Goal: Task Accomplishment & Management: Manage account settings

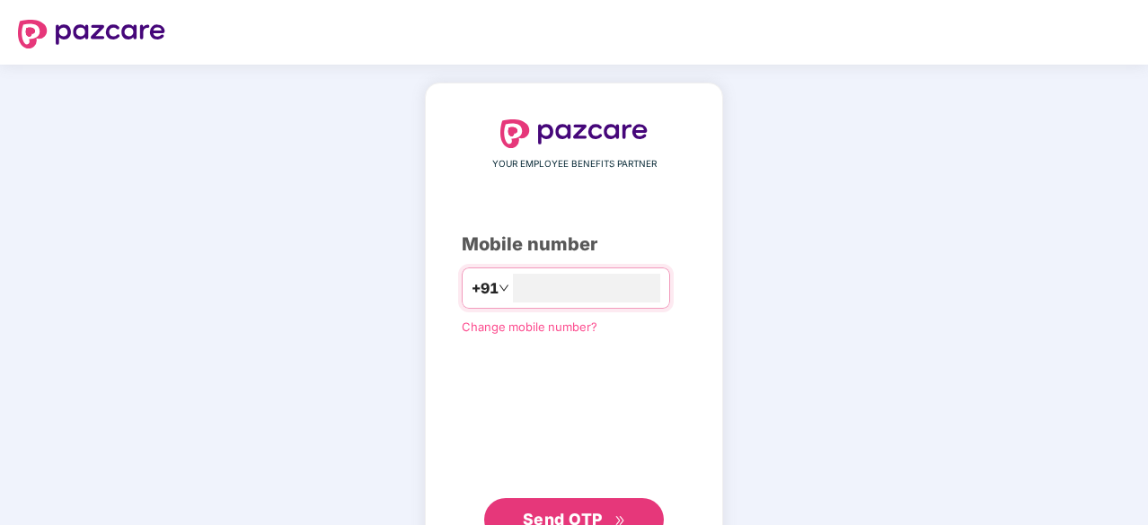
type input "**********"
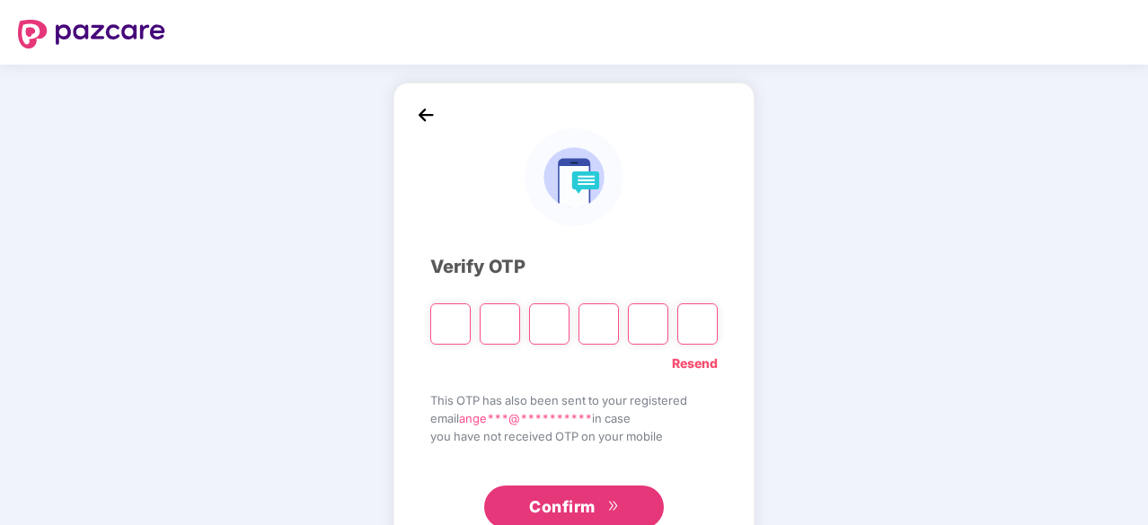
type input "*"
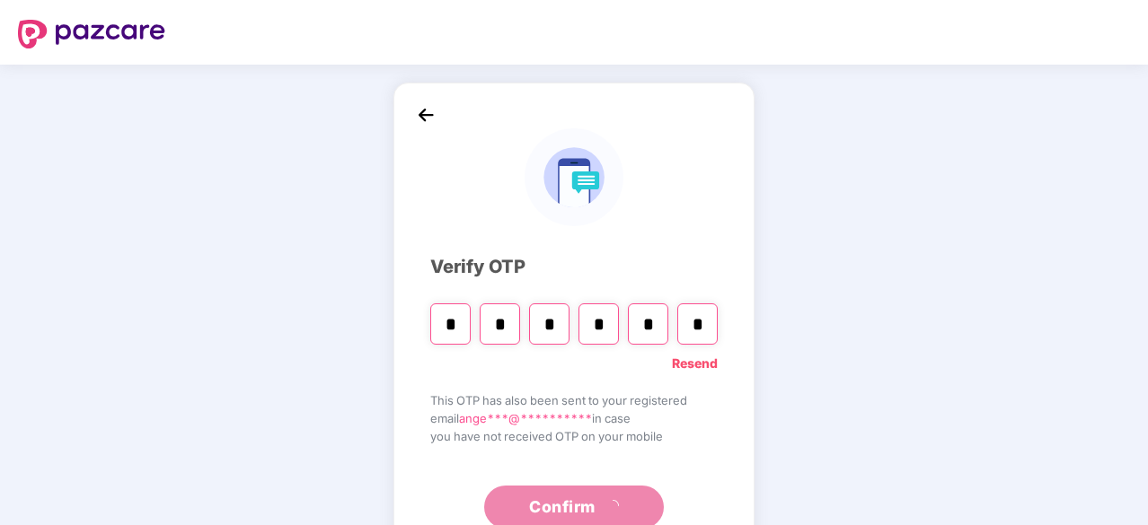
type input "*"
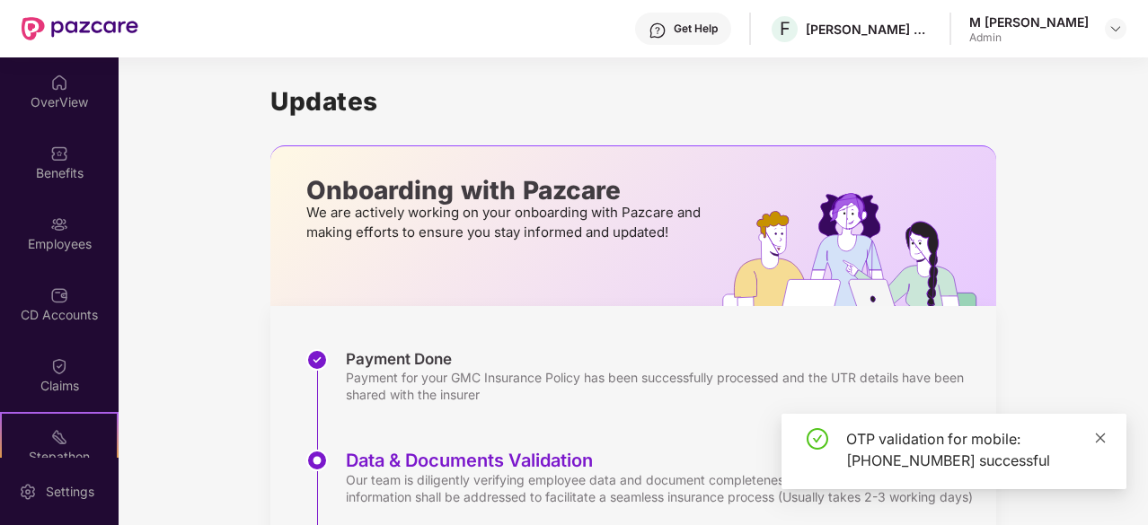
click at [1101, 436] on icon "close" at bounding box center [1101, 438] width 10 height 10
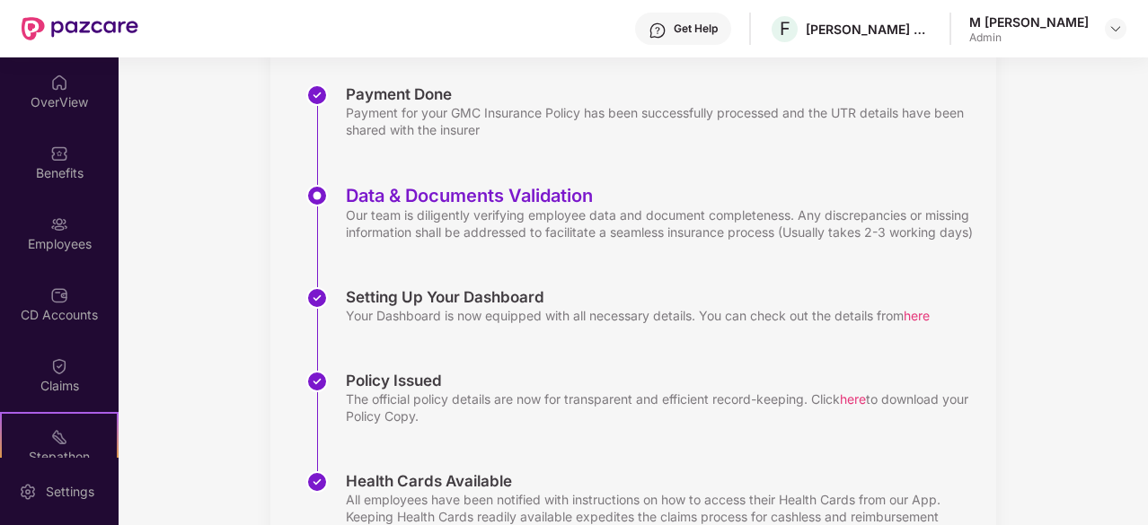
scroll to position [379, 0]
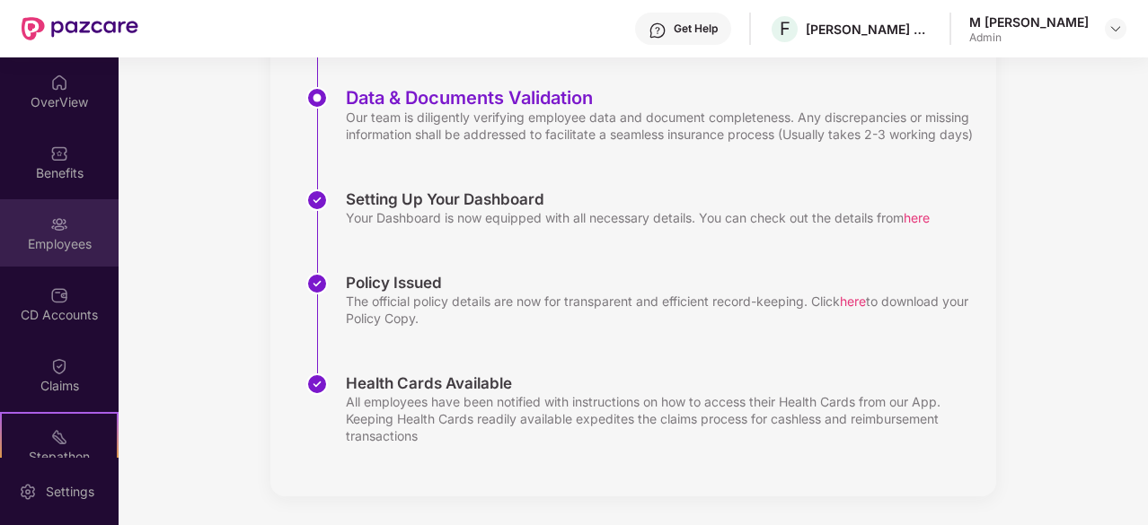
click at [47, 236] on div "Employees" at bounding box center [59, 244] width 119 height 18
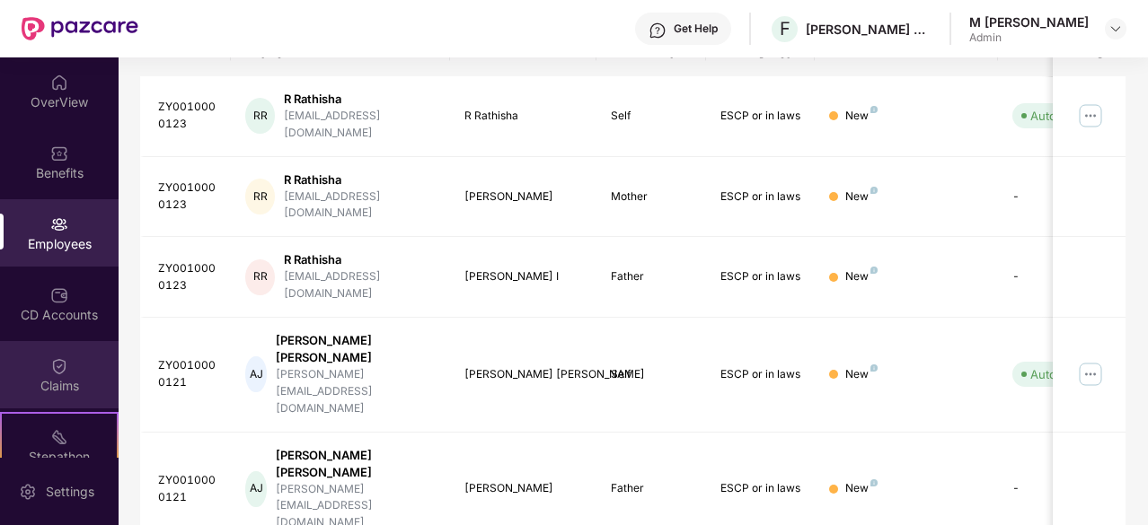
scroll to position [166, 0]
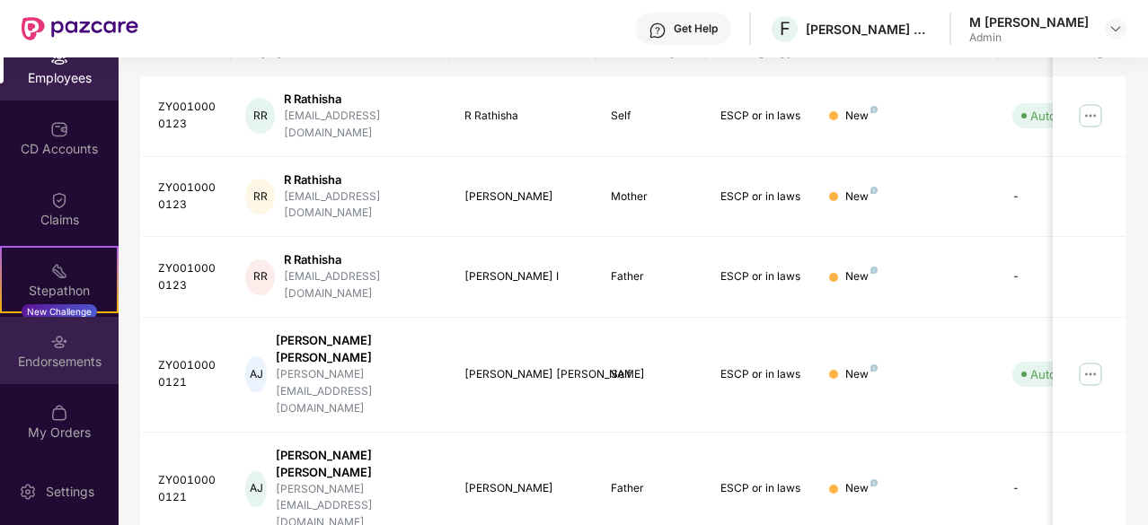
click at [70, 357] on div "Endorsements" at bounding box center [59, 362] width 119 height 18
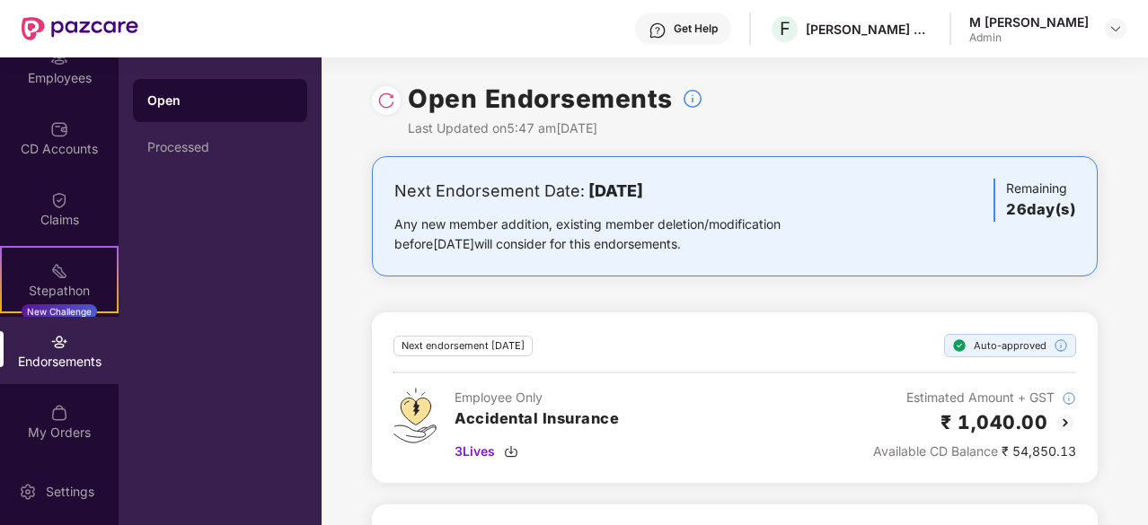
click at [384, 104] on img at bounding box center [386, 101] width 18 height 18
click at [1107, 31] on div at bounding box center [1116, 29] width 22 height 22
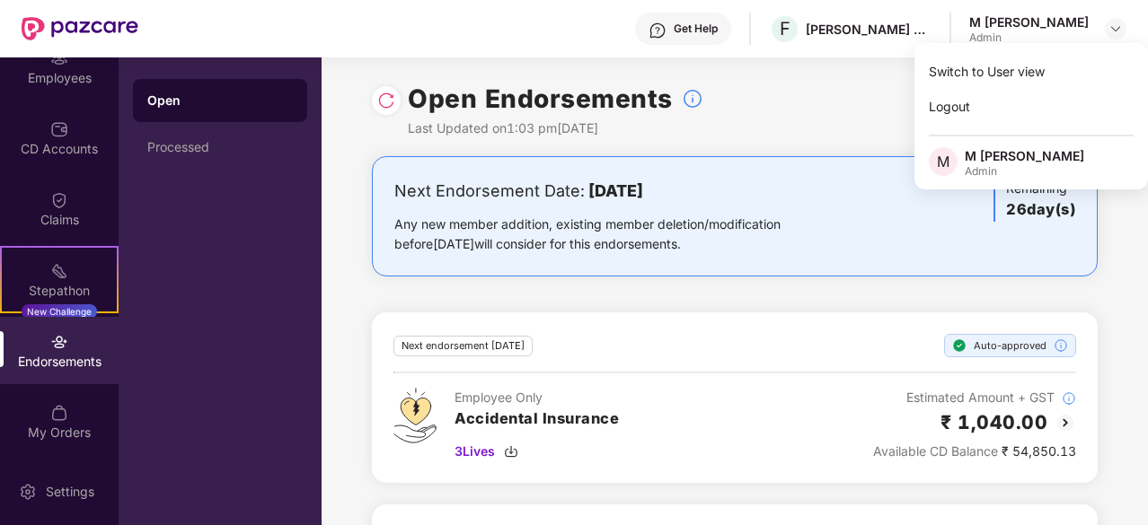
click at [804, 107] on div "Open Endorsements Last Updated on 1:03 pm[DATE]" at bounding box center [735, 106] width 726 height 99
